Goal: Task Accomplishment & Management: Use online tool/utility

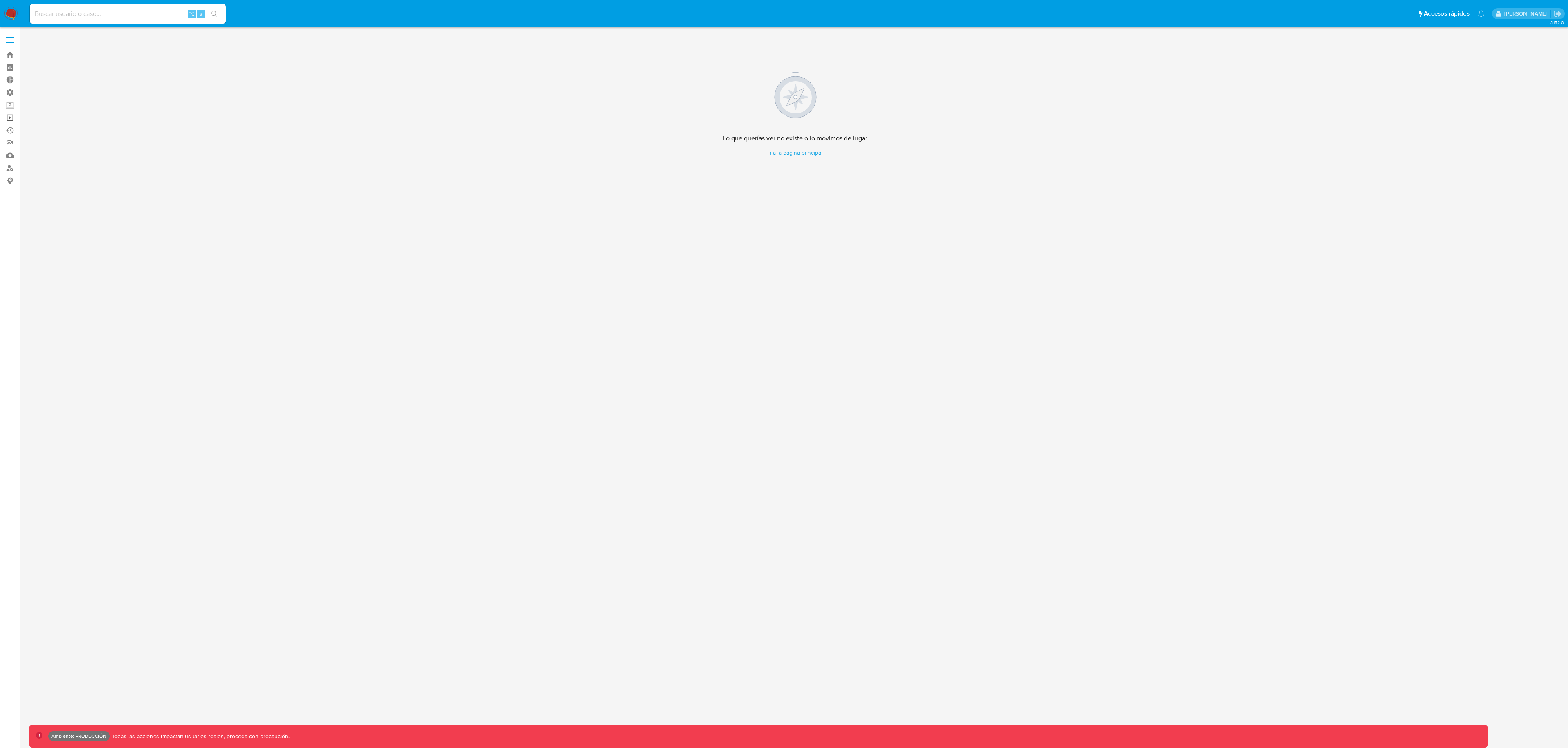
click at [10, 114] on link "Operaciones masivas" at bounding box center [49, 118] width 97 height 13
